Goal: Transaction & Acquisition: Purchase product/service

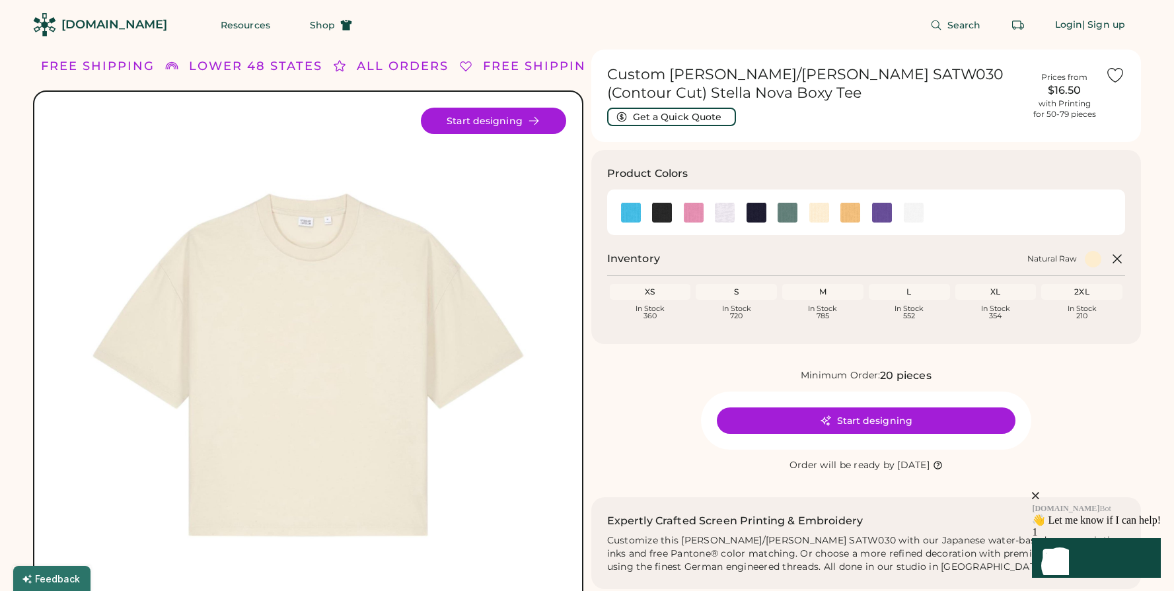
click at [657, 76] on h1 "Custom [PERSON_NAME]/[PERSON_NAME] SATW030 (Contour Cut) Stella Nova Boxy Tee" at bounding box center [815, 83] width 417 height 37
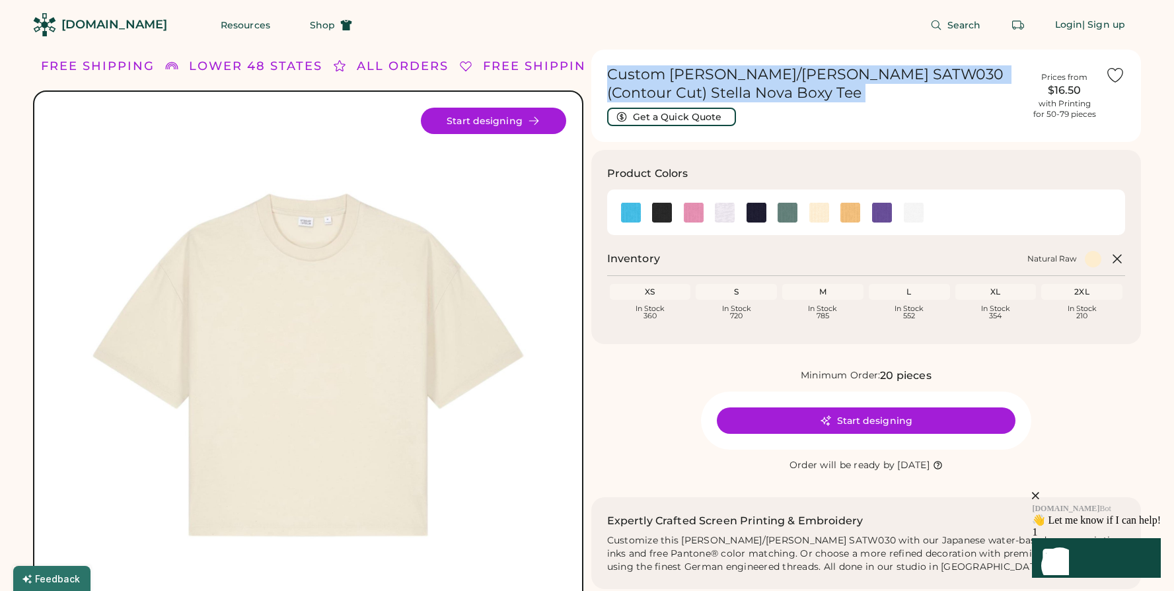
click at [657, 76] on h1 "Custom [PERSON_NAME]/[PERSON_NAME] SATW030 (Contour Cut) Stella Nova Boxy Tee" at bounding box center [815, 83] width 417 height 37
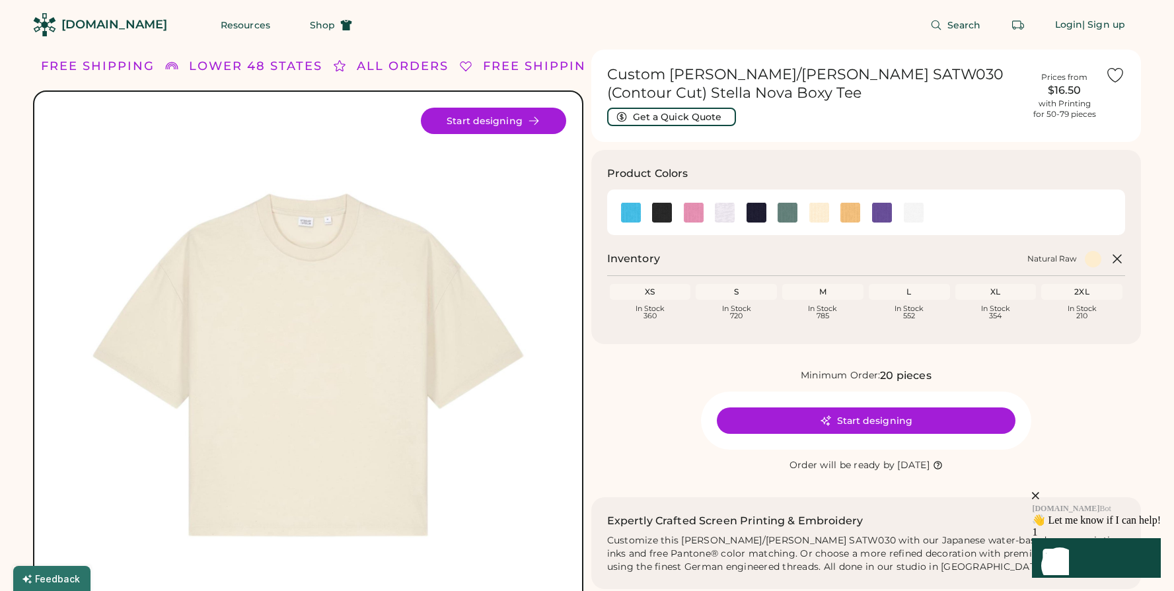
click at [680, 79] on h1 "Custom [PERSON_NAME]/[PERSON_NAME] SATW030 (Contour Cut) Stella Nova Boxy Tee" at bounding box center [815, 83] width 417 height 37
click at [741, 289] on div "S" at bounding box center [736, 292] width 76 height 11
click at [826, 295] on div "M" at bounding box center [823, 292] width 76 height 11
click at [760, 295] on div "S" at bounding box center [736, 292] width 76 height 11
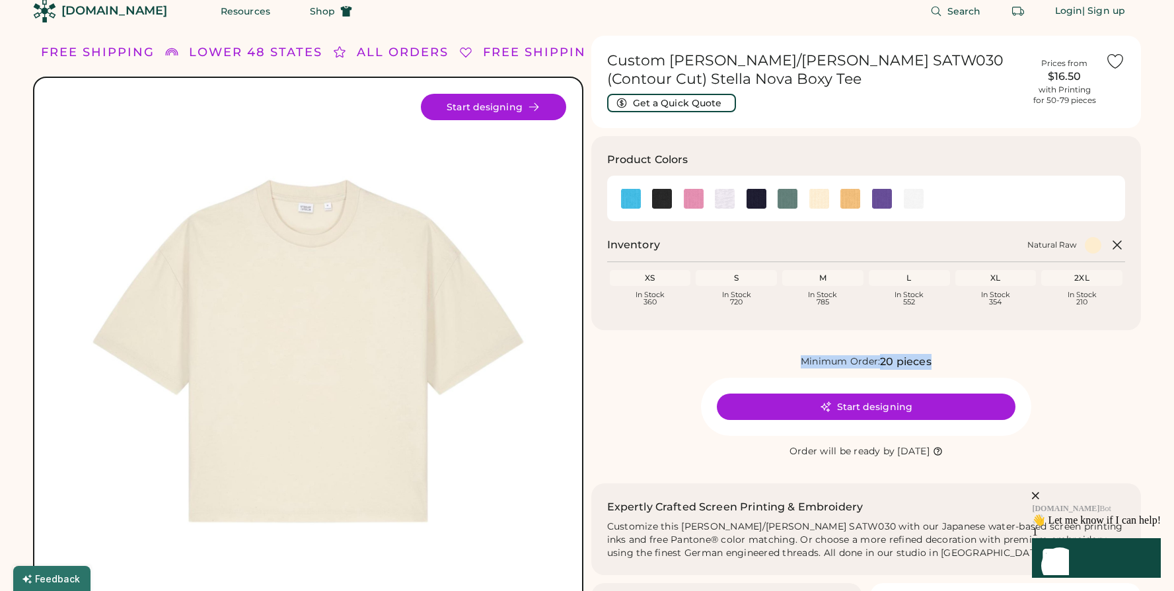
drag, startPoint x: 779, startPoint y: 365, endPoint x: 779, endPoint y: 378, distance: 12.6
click at [779, 378] on div "Minimum Order: 20 pieces Start designing Order will be ready by [DATE]" at bounding box center [866, 407] width 550 height 106
click at [778, 362] on div "Minimum Order: 20 pieces" at bounding box center [866, 362] width 550 height 16
